Goal: Communication & Community: Answer question/provide support

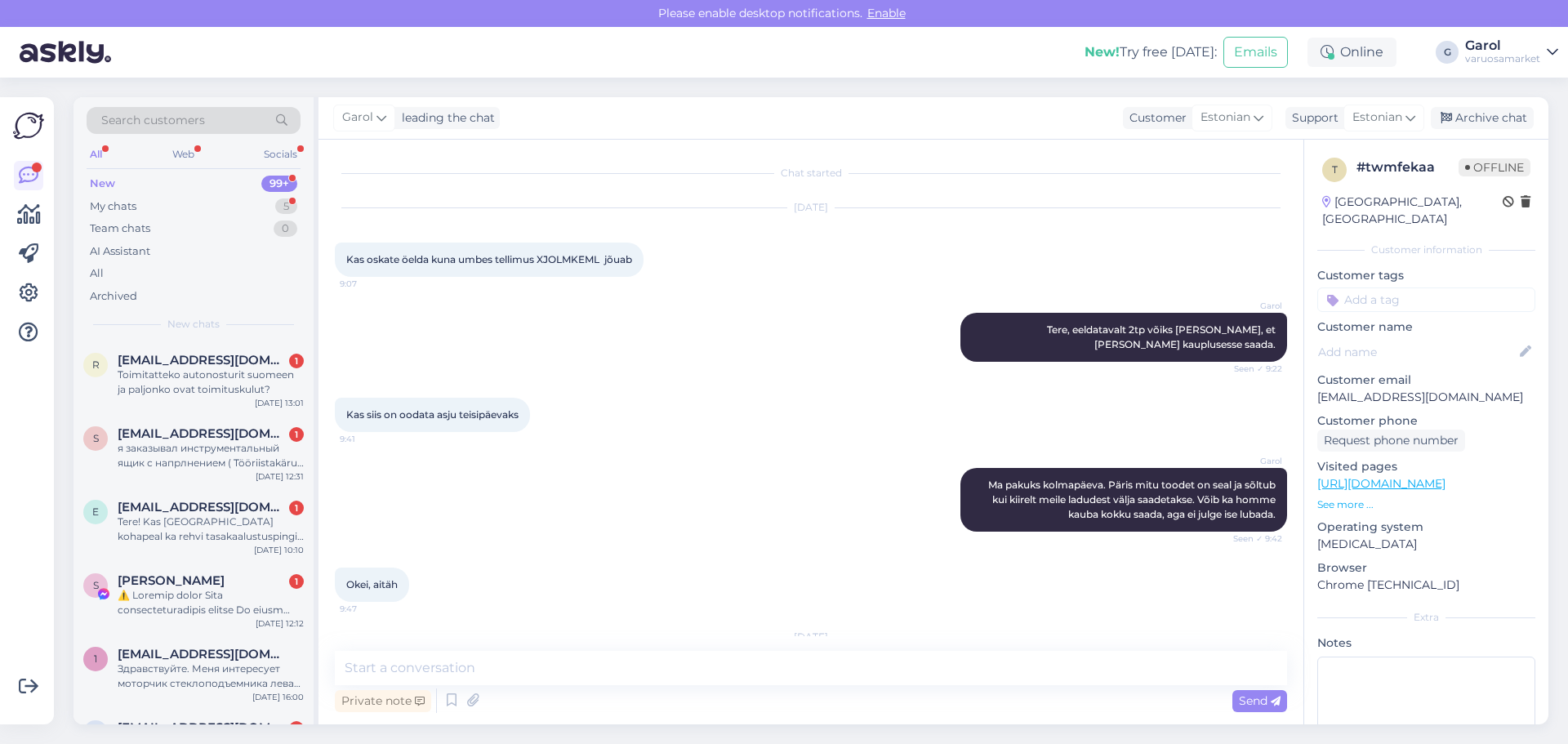
scroll to position [414, 0]
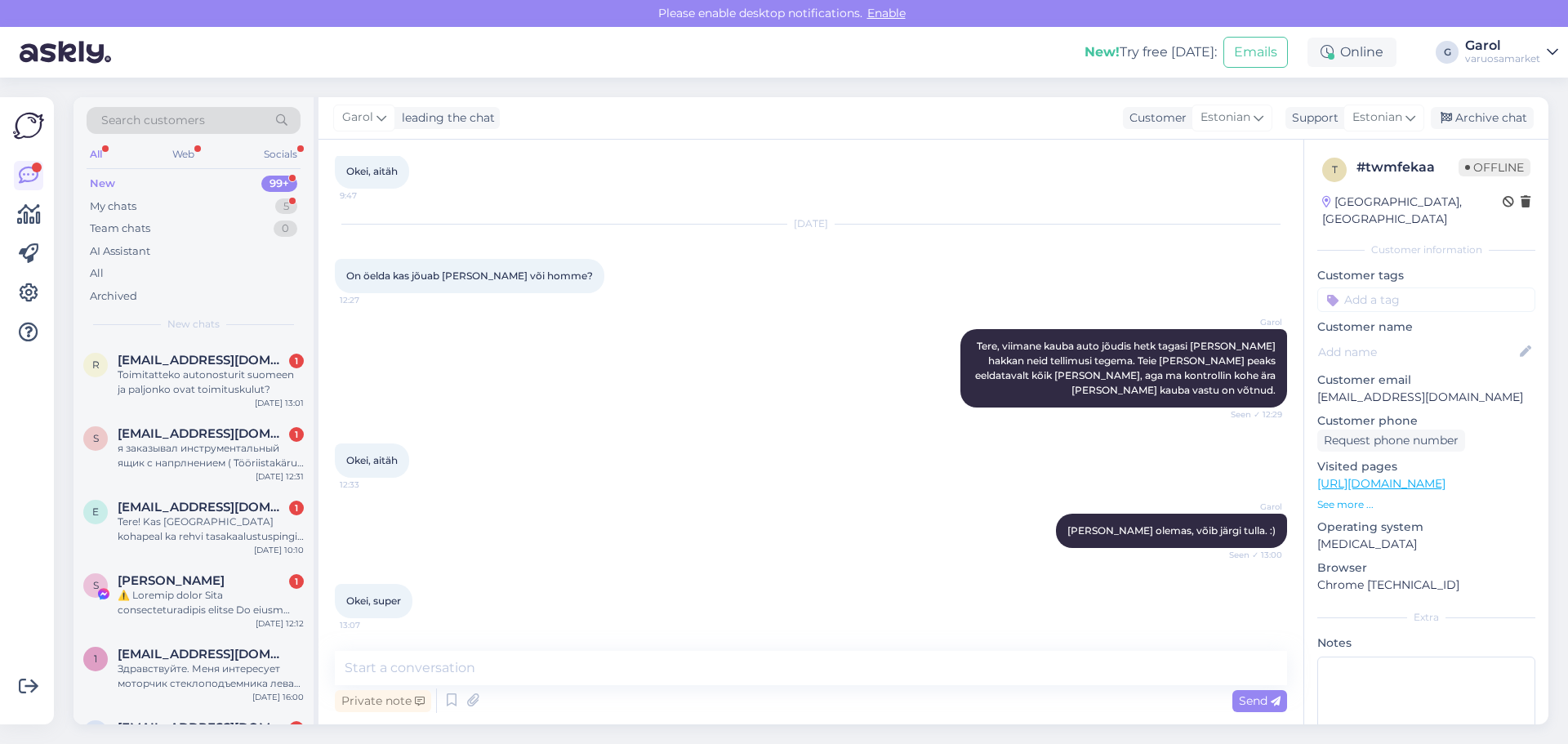
click at [193, 456] on div "я заказывал инструментальный ящик с напрлнением ( Tööriistakäru 252-osa Högert …" at bounding box center [211, 456] width 187 height 30
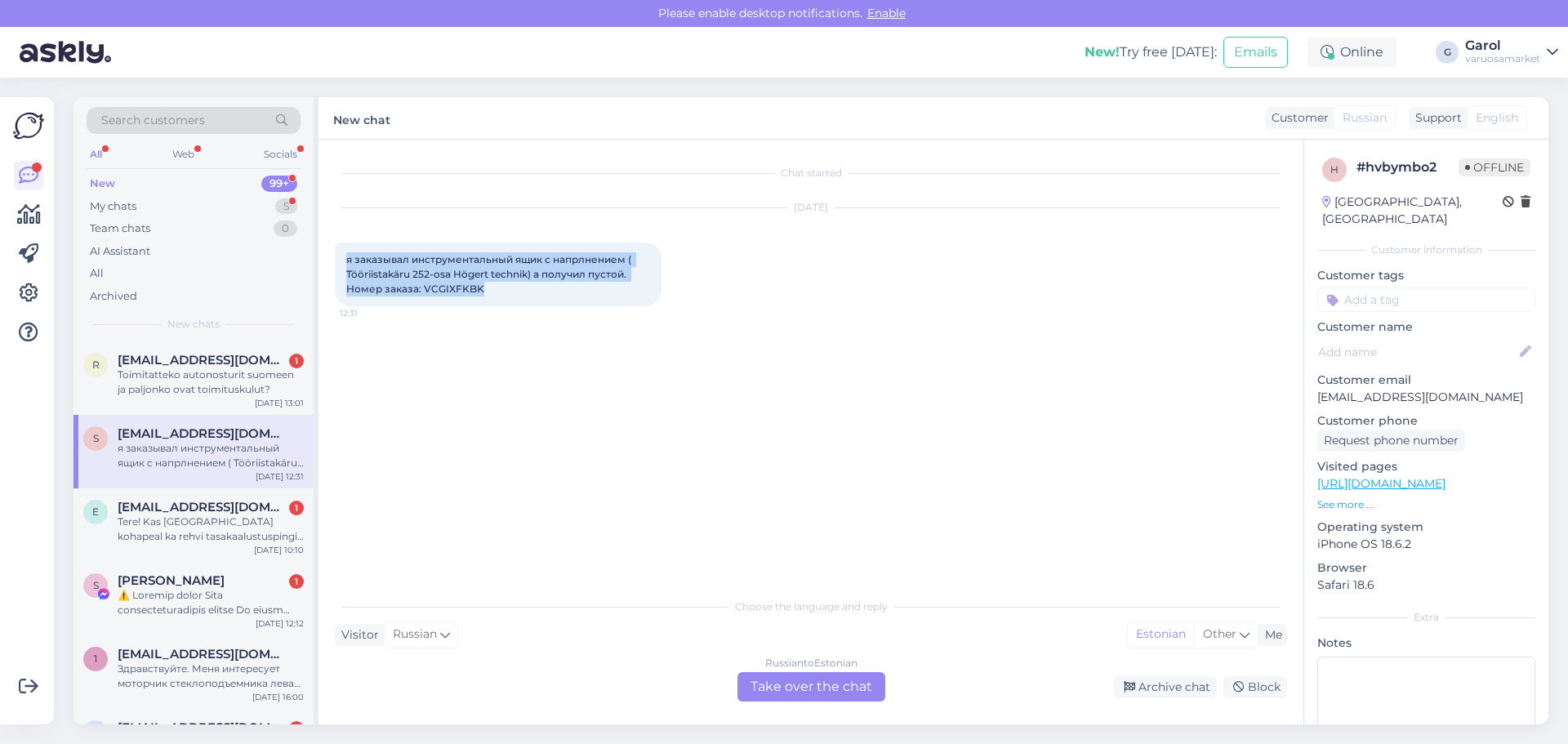
drag, startPoint x: 347, startPoint y: 259, endPoint x: 487, endPoint y: 290, distance: 143.4
click at [487, 290] on div "я заказывал инструментальный ящик с напрлнением ( Tööriistakäru 252-osa Högert …" at bounding box center [498, 274] width 326 height 64
copy span "я заказывал инструментальный ящик с напрлнением ( Tööriistakäru 252-osa Högert …"
click at [246, 530] on div "Tere! Kas [GEOGRAPHIC_DATA] kohapeal ka rehvi tasakaalustuspingid kohapeal olem…" at bounding box center [211, 530] width 187 height 30
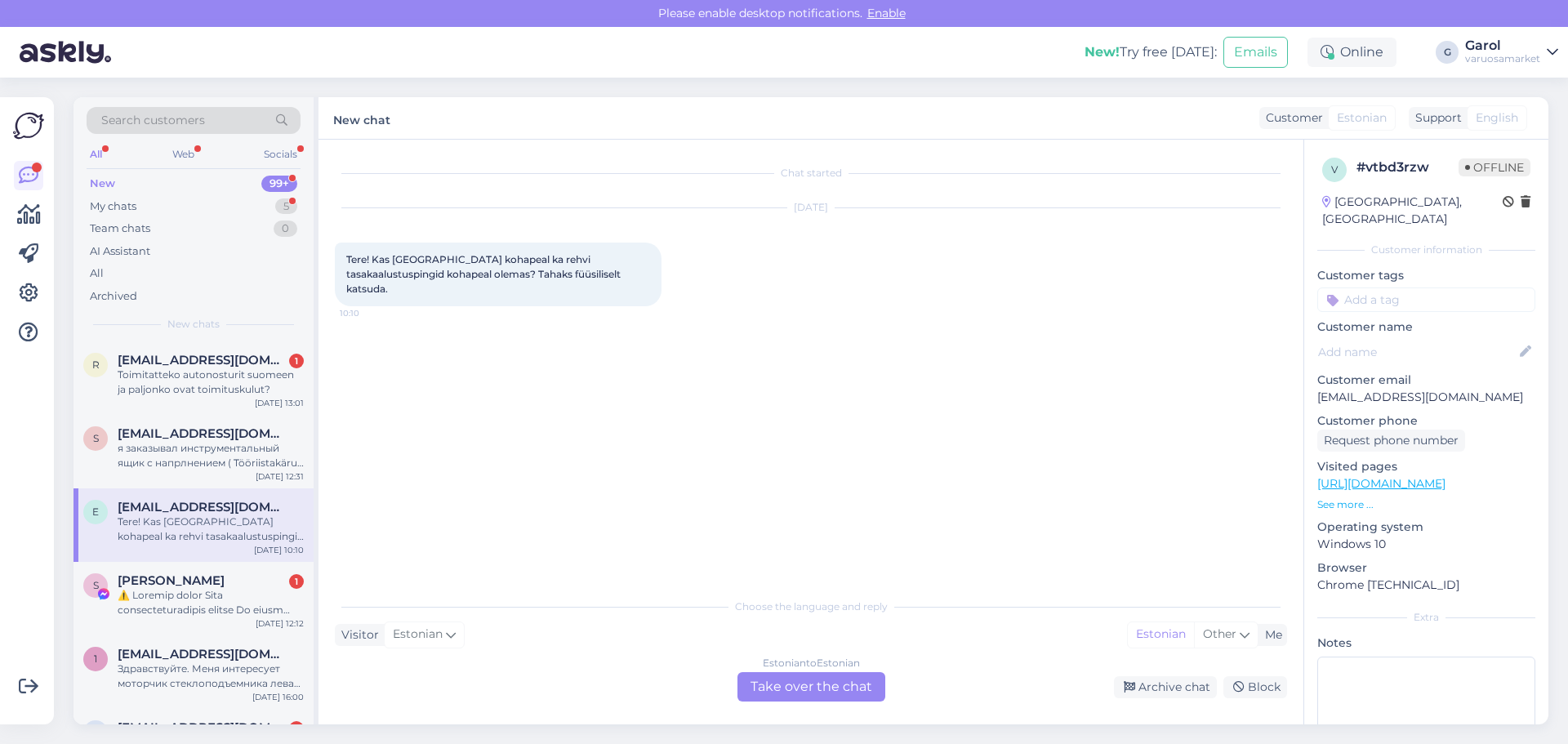
click at [824, 682] on div "Estonian to Estonian Take over the chat" at bounding box center [812, 687] width 147 height 30
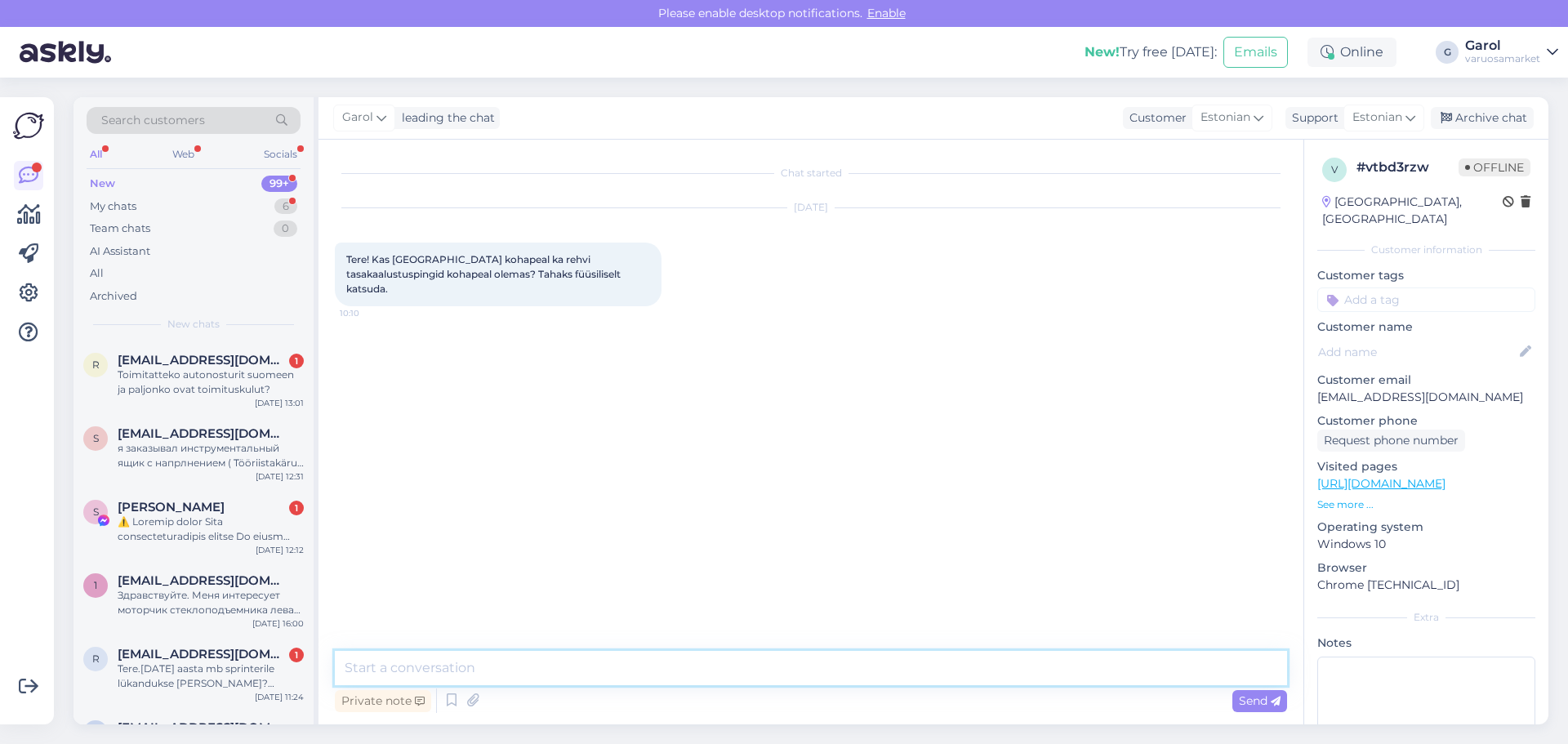
click at [705, 666] on textarea at bounding box center [811, 668] width 952 height 34
type textarea "Tere, kohapeal tasakaalu [PERSON_NAME] momendil ei ole."
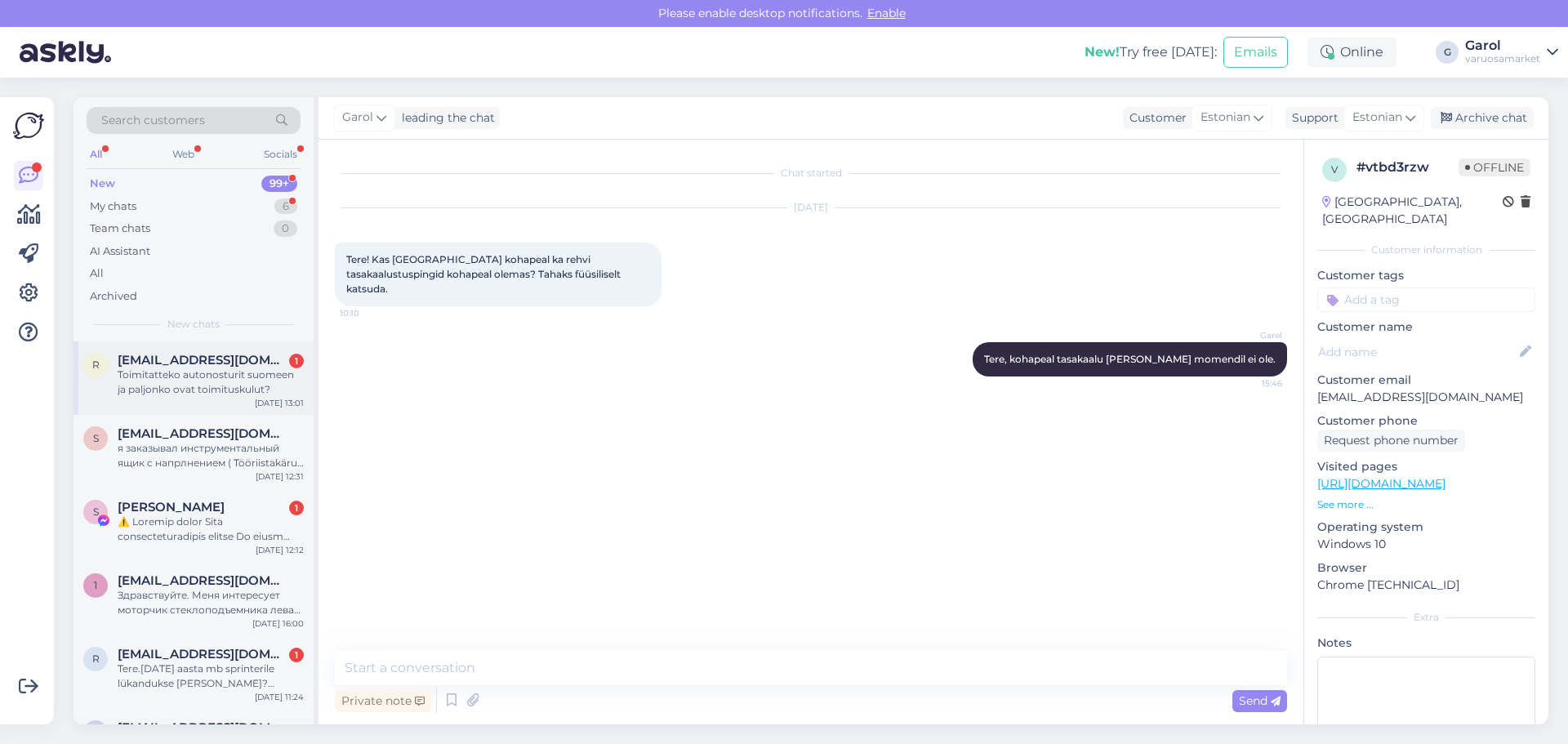
click at [212, 398] on div "r [EMAIL_ADDRESS][DOMAIN_NAME] 1 Toimitatteko autonosturit suomeen ja paljonko …" at bounding box center [193, 378] width 240 height 74
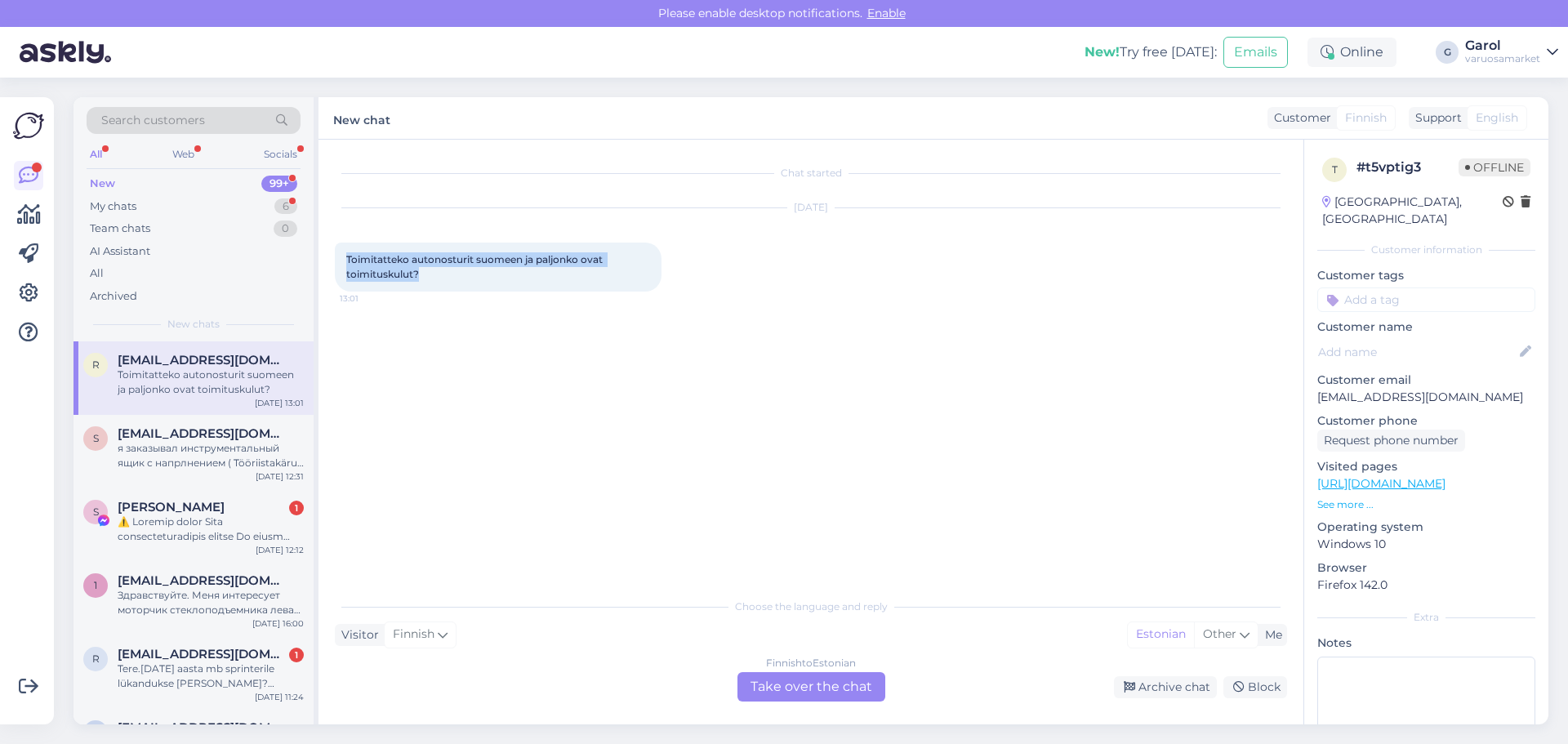
drag, startPoint x: 347, startPoint y: 259, endPoint x: 420, endPoint y: 275, distance: 74.7
click at [420, 275] on div "Toimitatteko autonosturit suomeen ja paljonko ovat toimituskulut? 13:01" at bounding box center [498, 266] width 326 height 49
copy span "Toimitatteko autonosturit suomeen ja paljonko ovat toimituskulut?"
click at [799, 683] on div "Finnish to Estonian Take over the chat" at bounding box center [812, 687] width 147 height 30
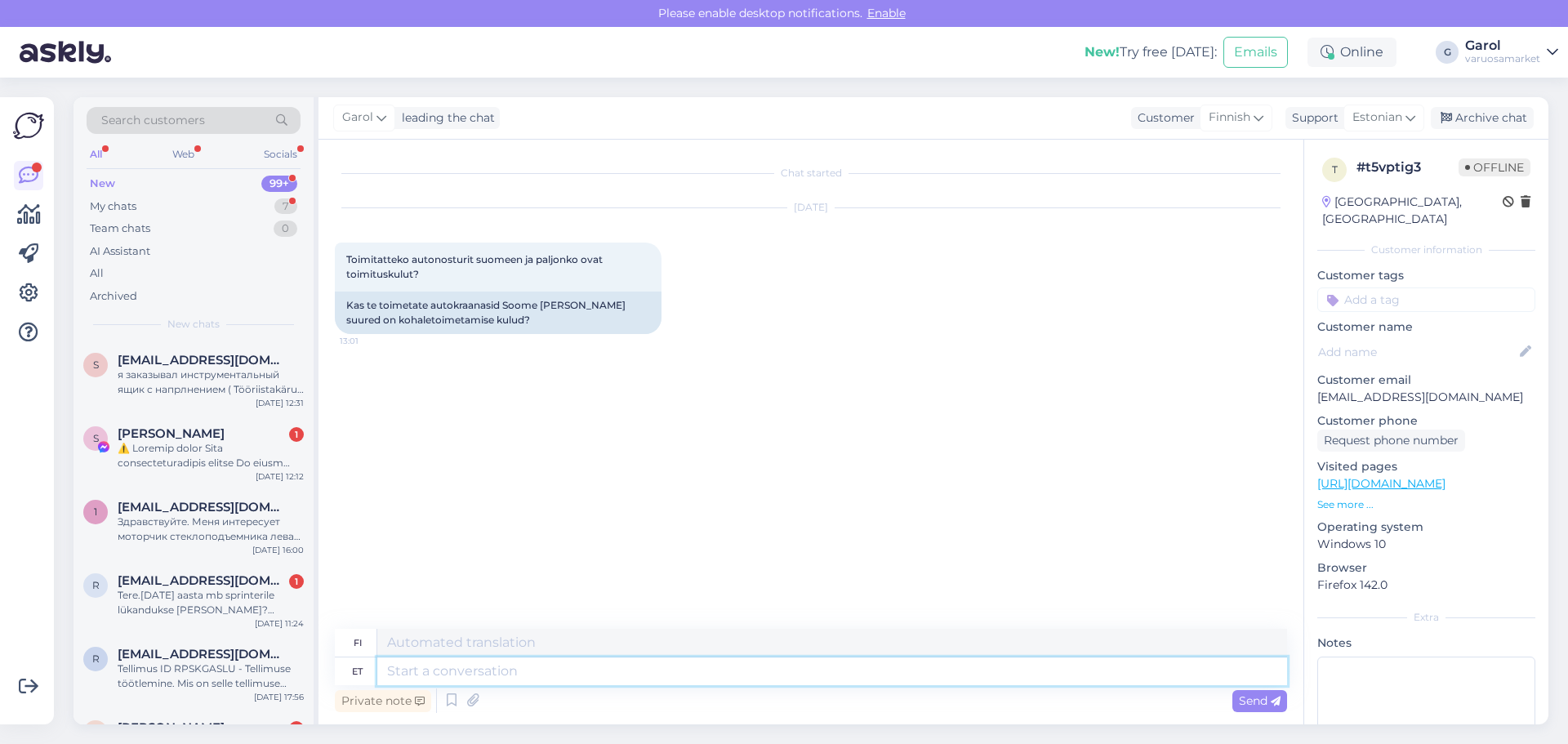
click at [444, 667] on textarea at bounding box center [832, 671] width 910 height 28
type textarea "Tere, kas"
type textarea "Hei,"
type textarea "Tere, kas te"
type textarea "Hei, on"
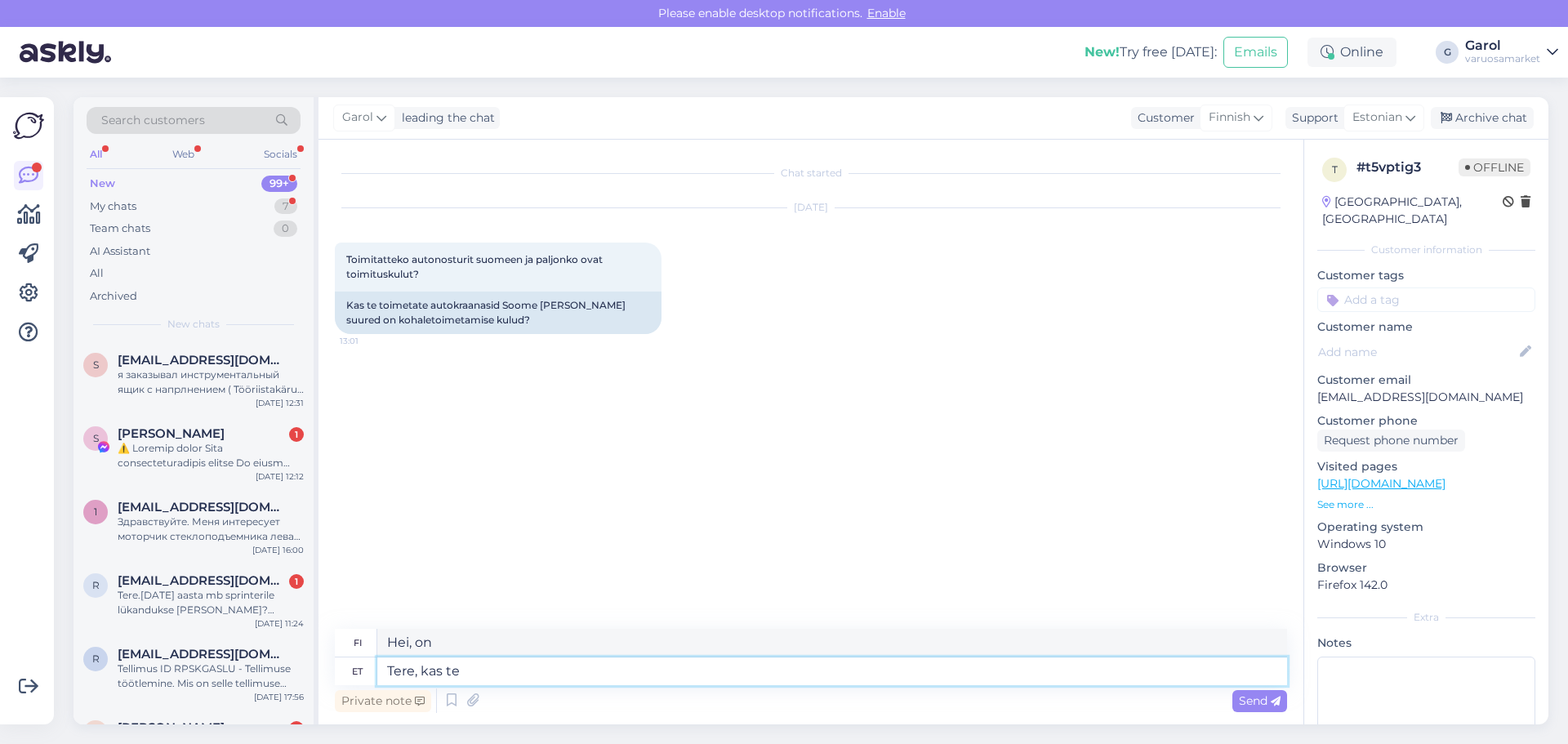
type textarea "Tere, kas te"
type textarea "Hei, oletko"
type textarea "Tere, kas te mõtlete pos"
type textarea "Hei, mietitkö?"
type textarea "Tere, kas te mõtlete post tõs"
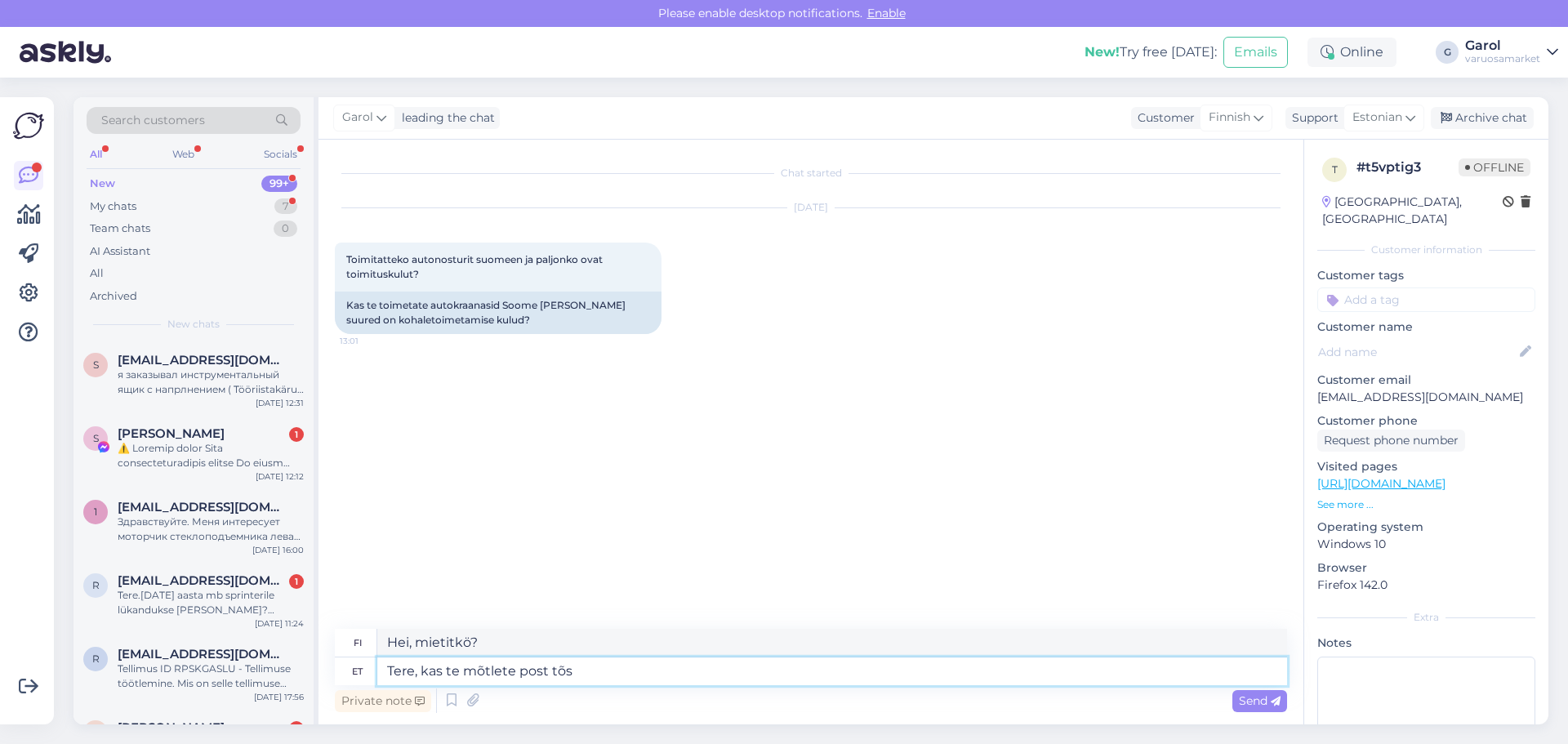
type textarea "Hei, tarkoitatko postia?"
type textarea "Tere, kas te mõtlete post tõstukeid?"
type textarea "Hei, tarkoitatko pylväsnostimia?"
type textarea "Tere, kas te mõtlete post tõstukeid?"
drag, startPoint x: 489, startPoint y: 643, endPoint x: 584, endPoint y: 644, distance: 95.0
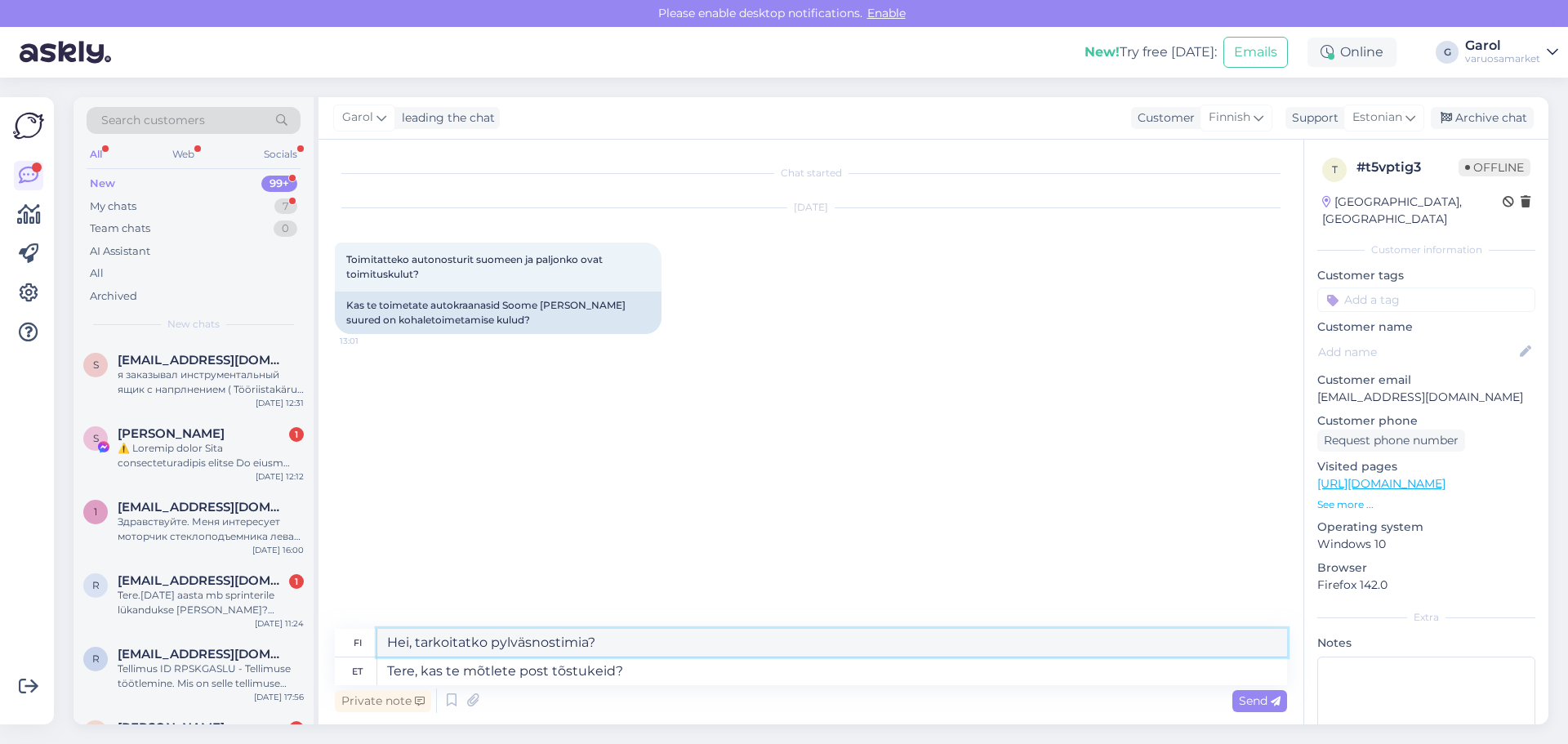
click at [584, 644] on textarea "Hei, tarkoitatko pylväsnostimia?" at bounding box center [832, 643] width 910 height 28
click at [620, 670] on textarea "Tere, kas te mõtlete post tõstukeid?" at bounding box center [832, 671] width 910 height 28
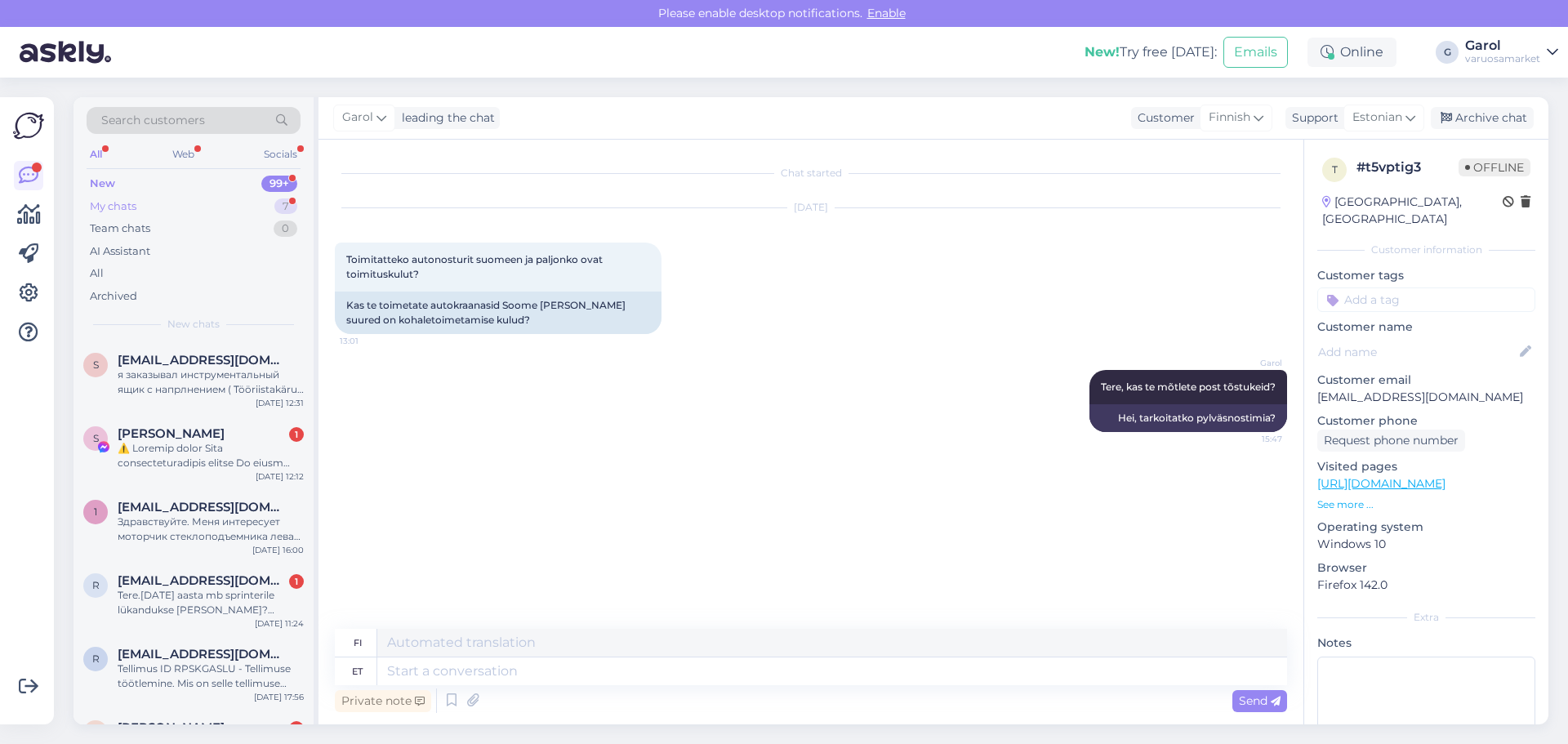
click at [267, 207] on div "My chats 7" at bounding box center [193, 207] width 214 height 23
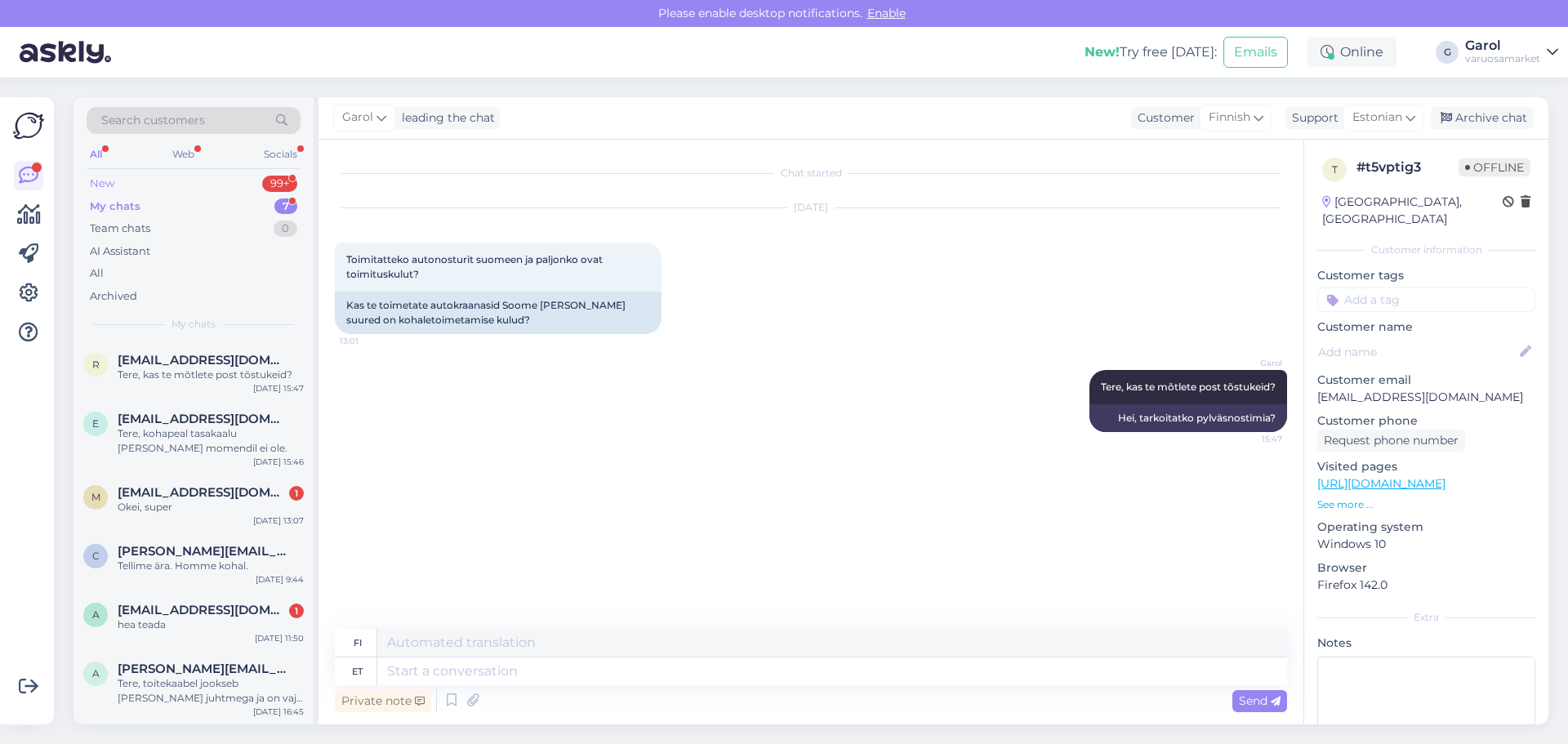
click at [249, 178] on div "New 99+" at bounding box center [193, 184] width 214 height 23
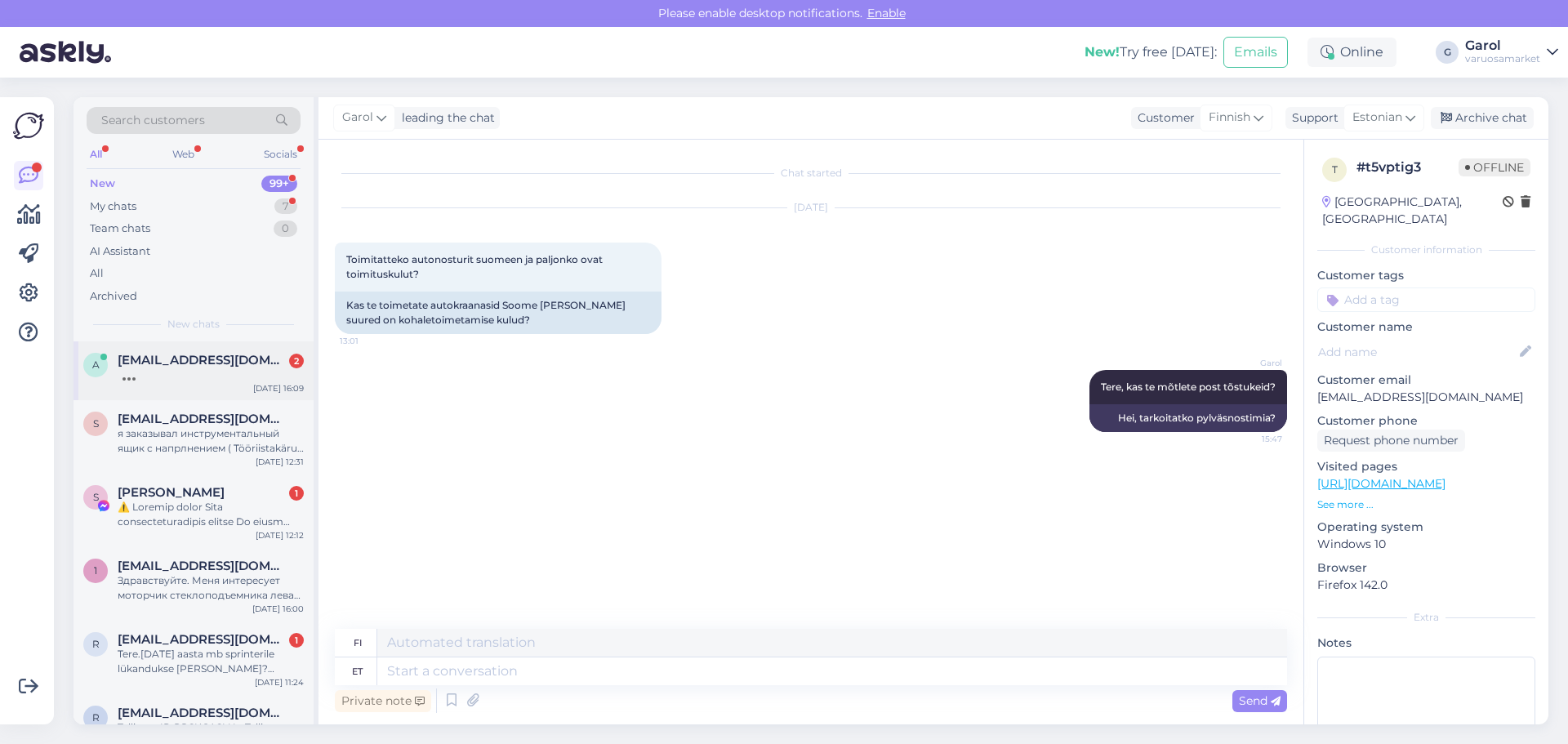
click at [235, 367] on span "[EMAIL_ADDRESS][DOMAIN_NAME]" at bounding box center [202, 360] width 169 height 14
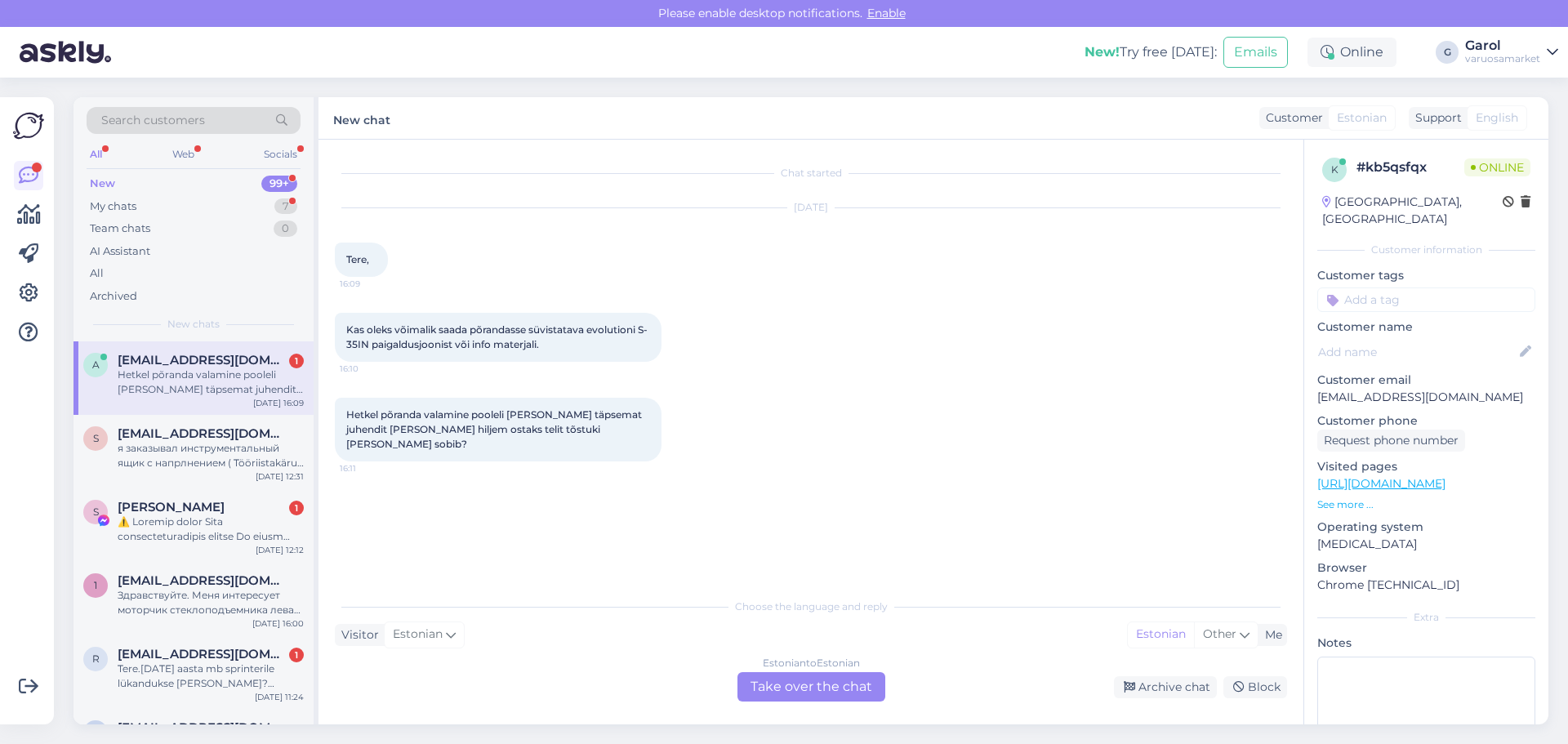
click at [766, 688] on div "Estonian to Estonian Take over the chat" at bounding box center [812, 687] width 147 height 30
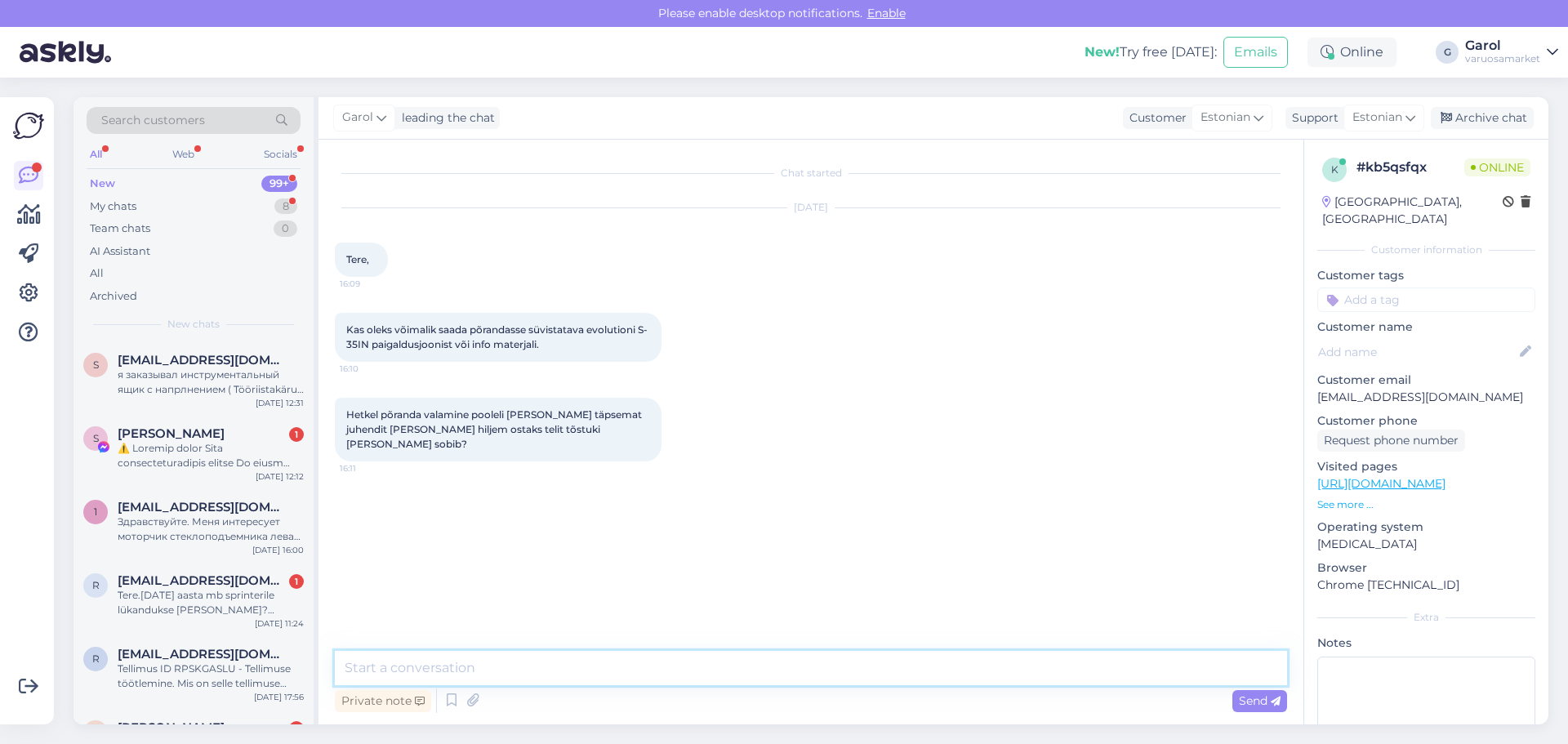
click at [680, 661] on textarea at bounding box center [811, 668] width 952 height 34
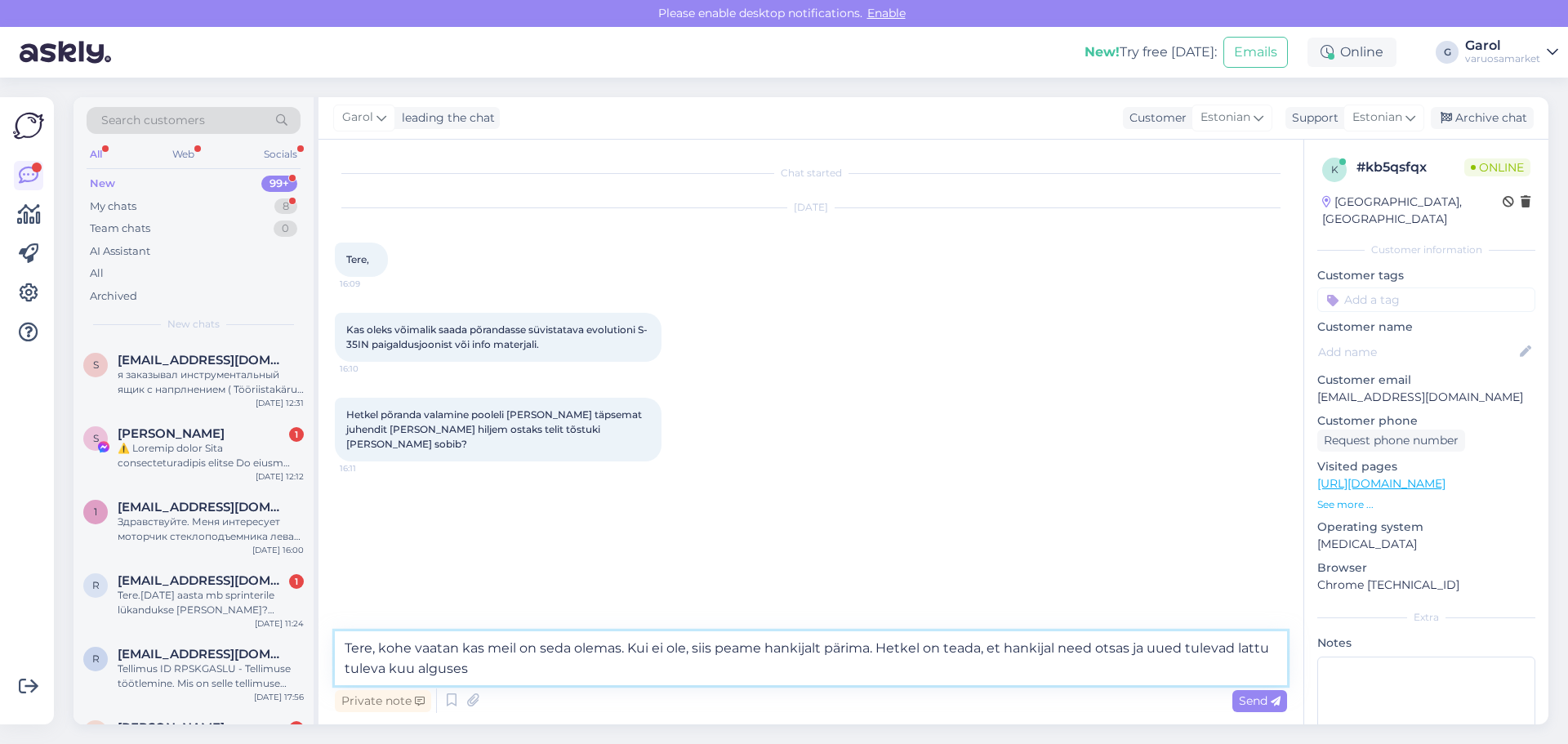
type textarea "Tere, kohe vaatan kas meil on seda olemas. Kui ei ole, siis peame hankijalt pär…"
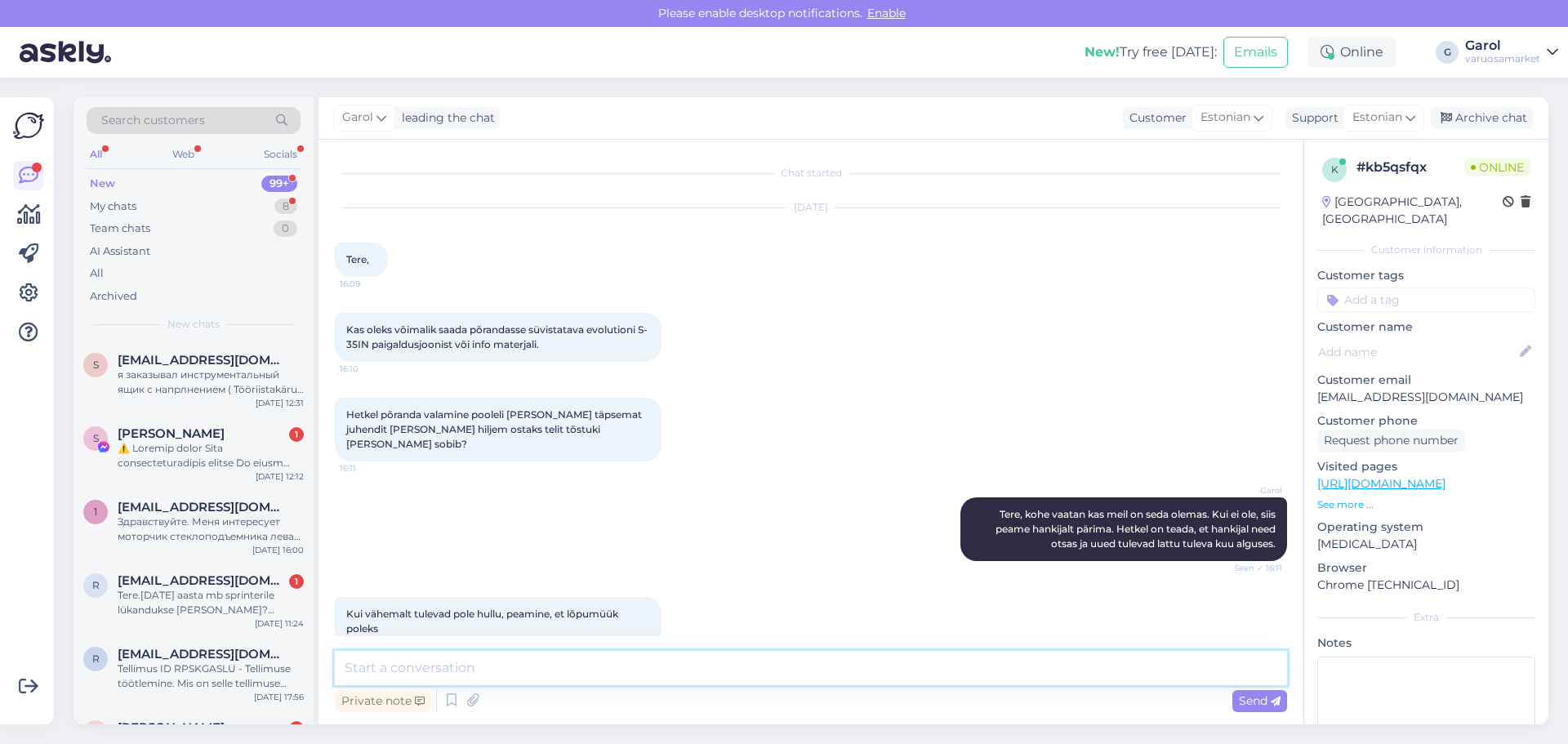
scroll to position [13, 0]
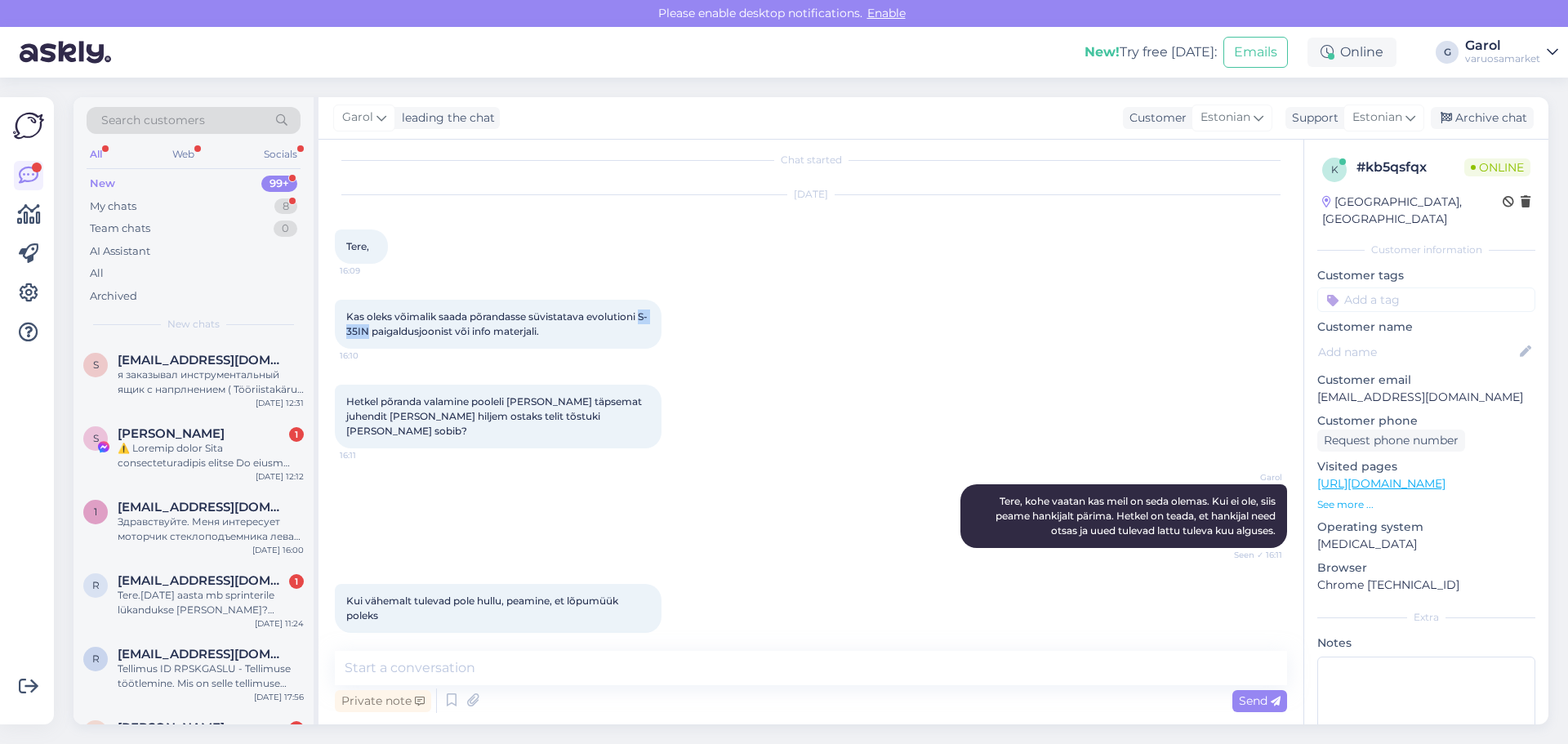
drag, startPoint x: 347, startPoint y: 331, endPoint x: 376, endPoint y: 333, distance: 29.1
click at [376, 333] on span "Kas oleks võimalik saada põrandasse süvistatava evolutioni S-35IN paigaldusjoon…" at bounding box center [497, 324] width 302 height 27
copy span "S-35IN"
click at [597, 669] on textarea at bounding box center [811, 668] width 952 height 34
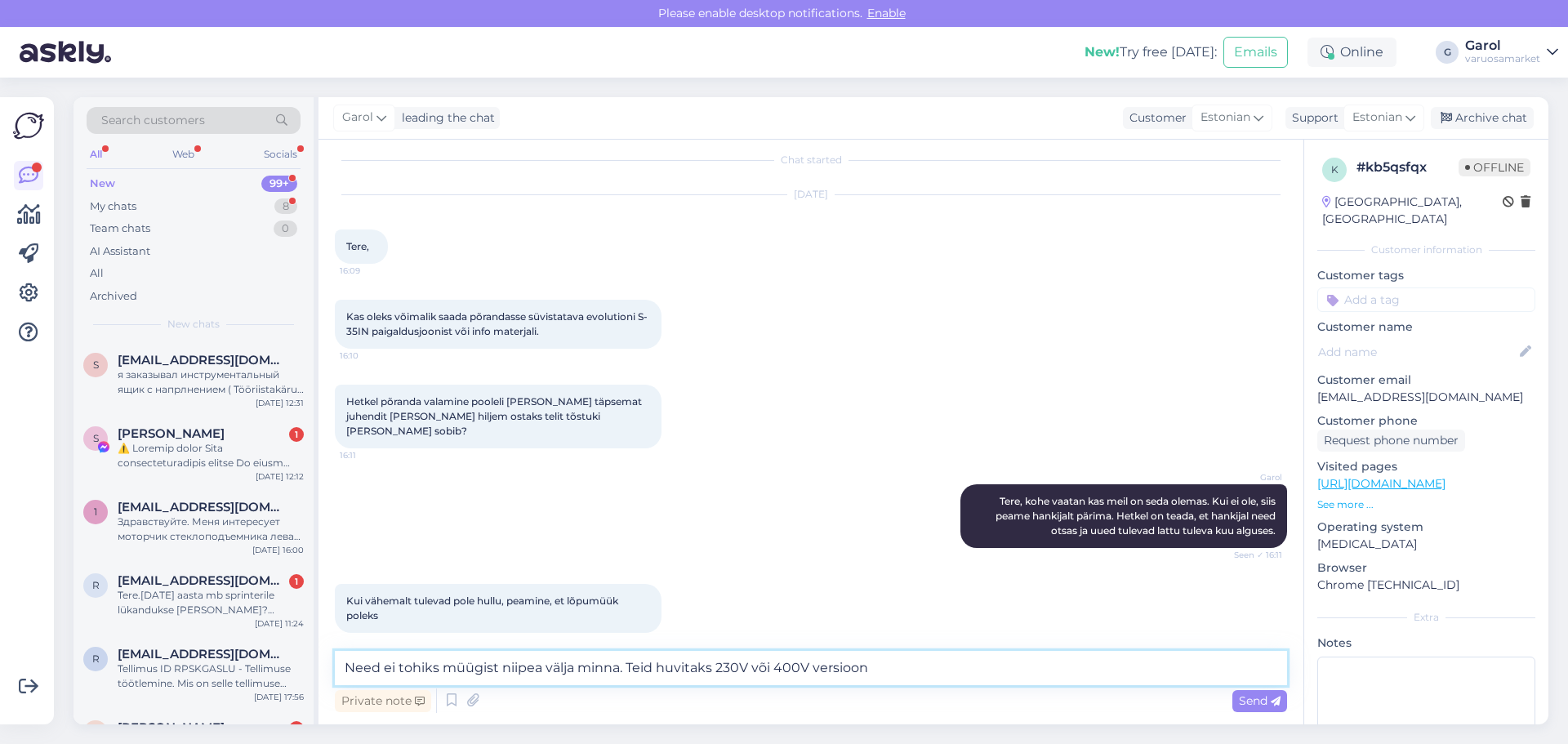
type textarea "Need ei tohiks müügist niipea välja minna. Teid huvitaks 230V või 400V versioon?"
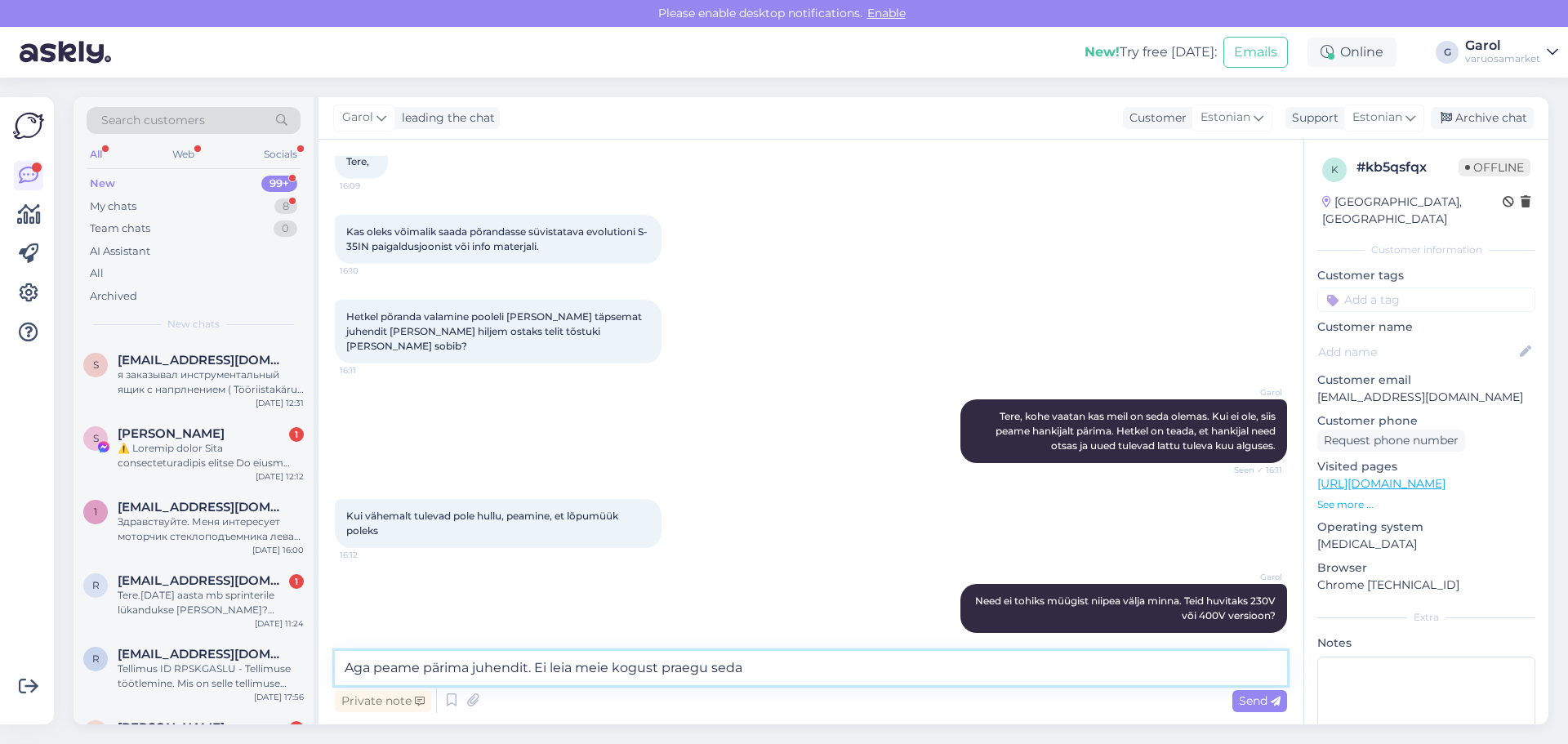
type textarea "Aga peame pärima juhendit. Ei leia meie kogust praegu seda."
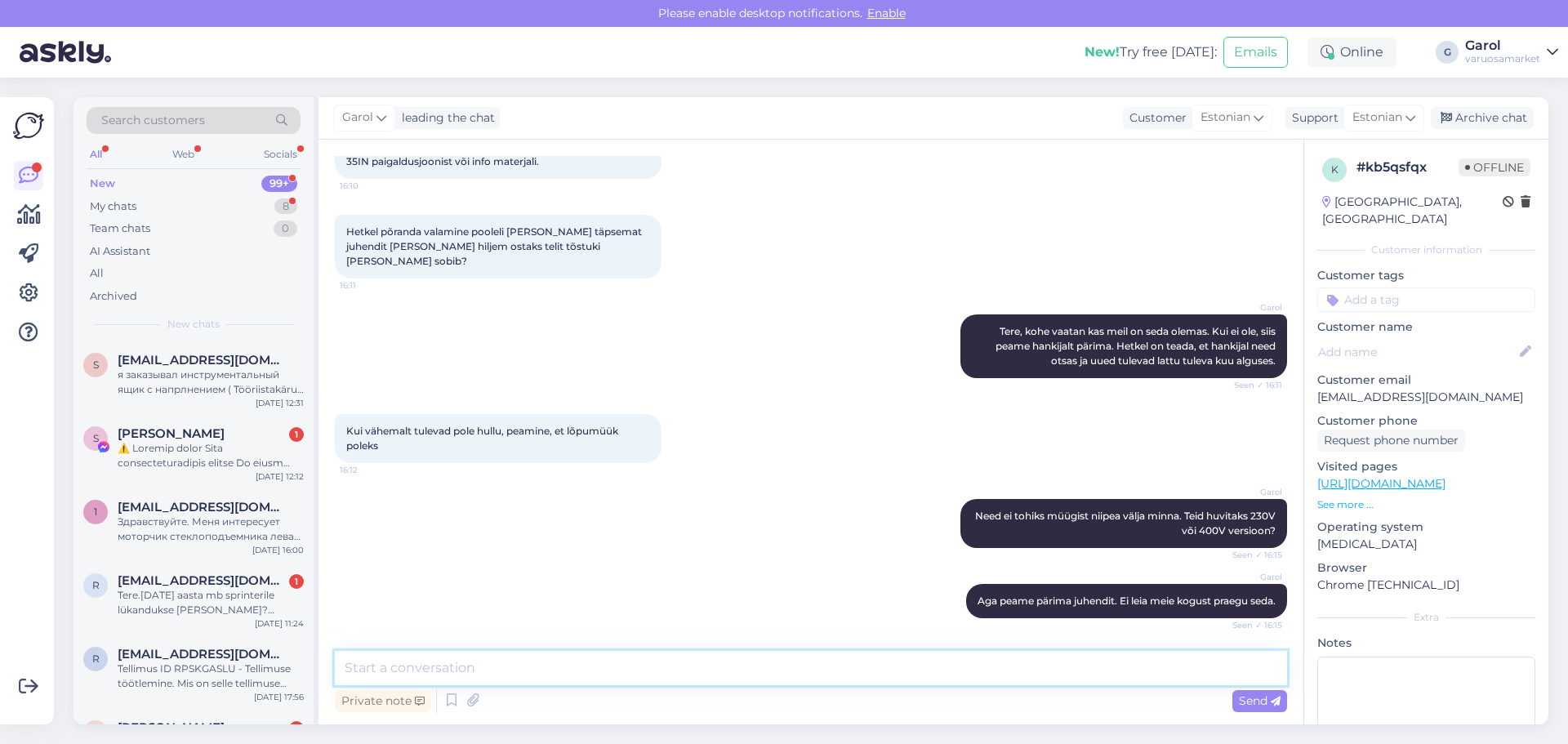
scroll to position [338, 0]
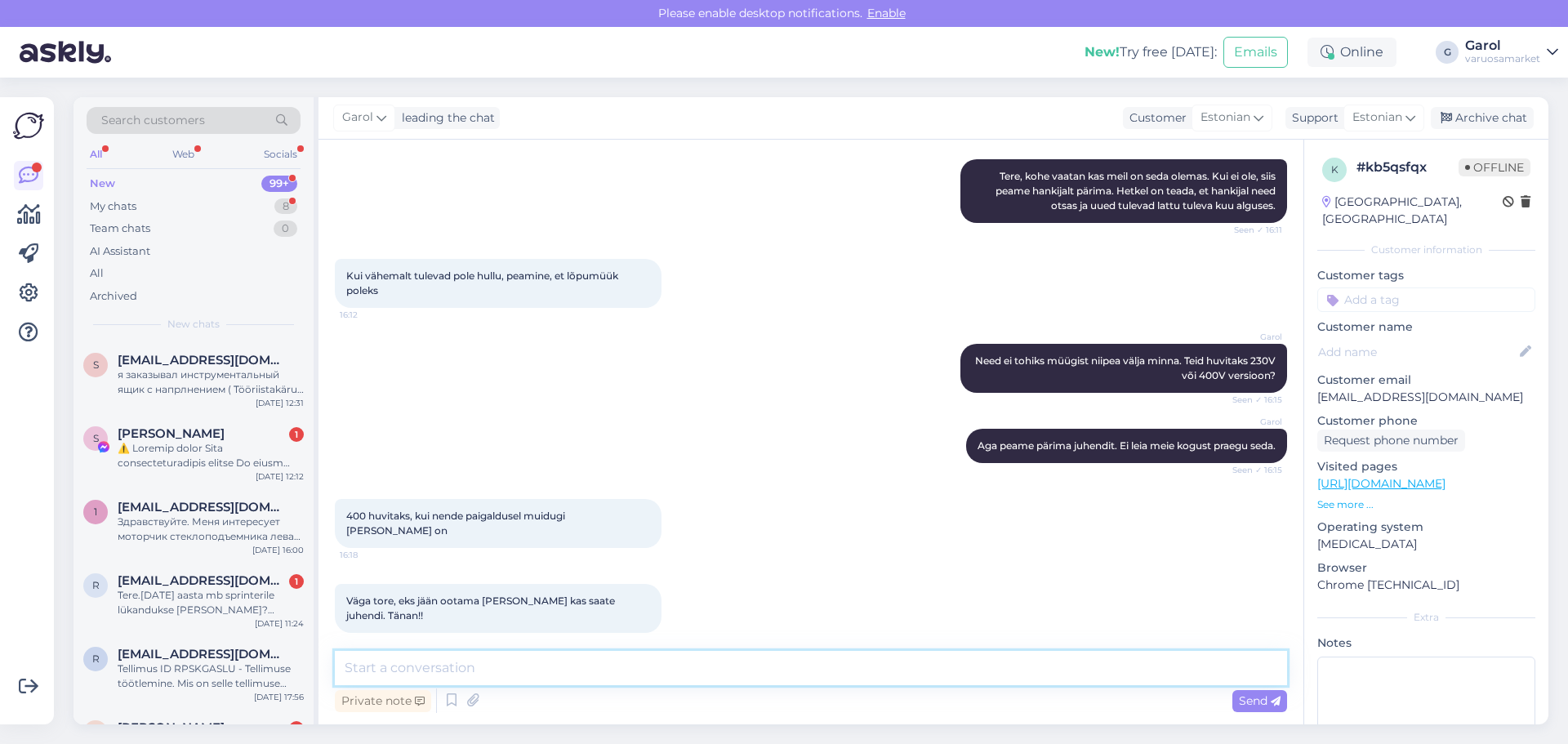
click at [648, 677] on textarea at bounding box center [811, 668] width 952 height 34
type textarea "[PERSON_NAME] osas vahet ei ole. Vastavalt voolusüsteemile panevad ise lihtsalt…"
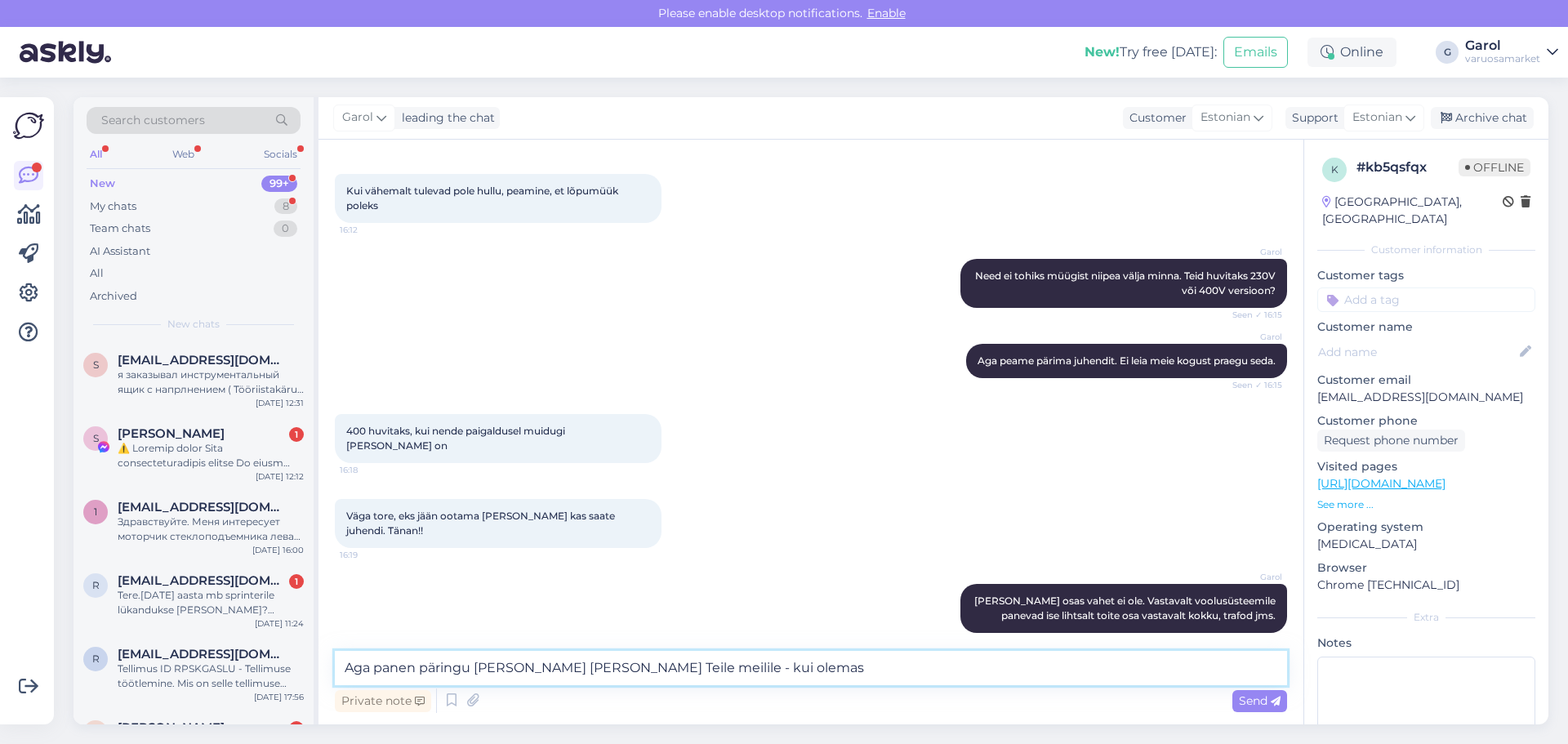
type textarea "Aga panen päringu [PERSON_NAME] [PERSON_NAME] Teile meilile - kui olemas."
